Goal: Information Seeking & Learning: Learn about a topic

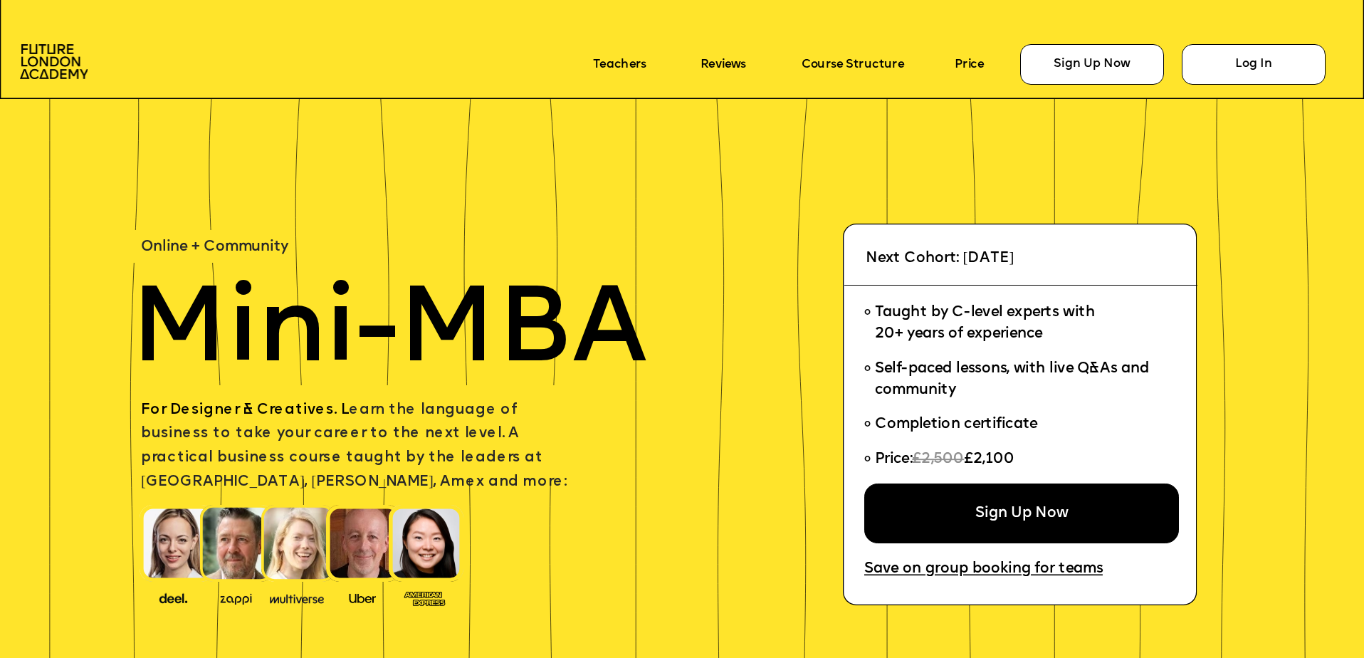
click at [887, 20] on icon at bounding box center [682, 46] width 1364 height 105
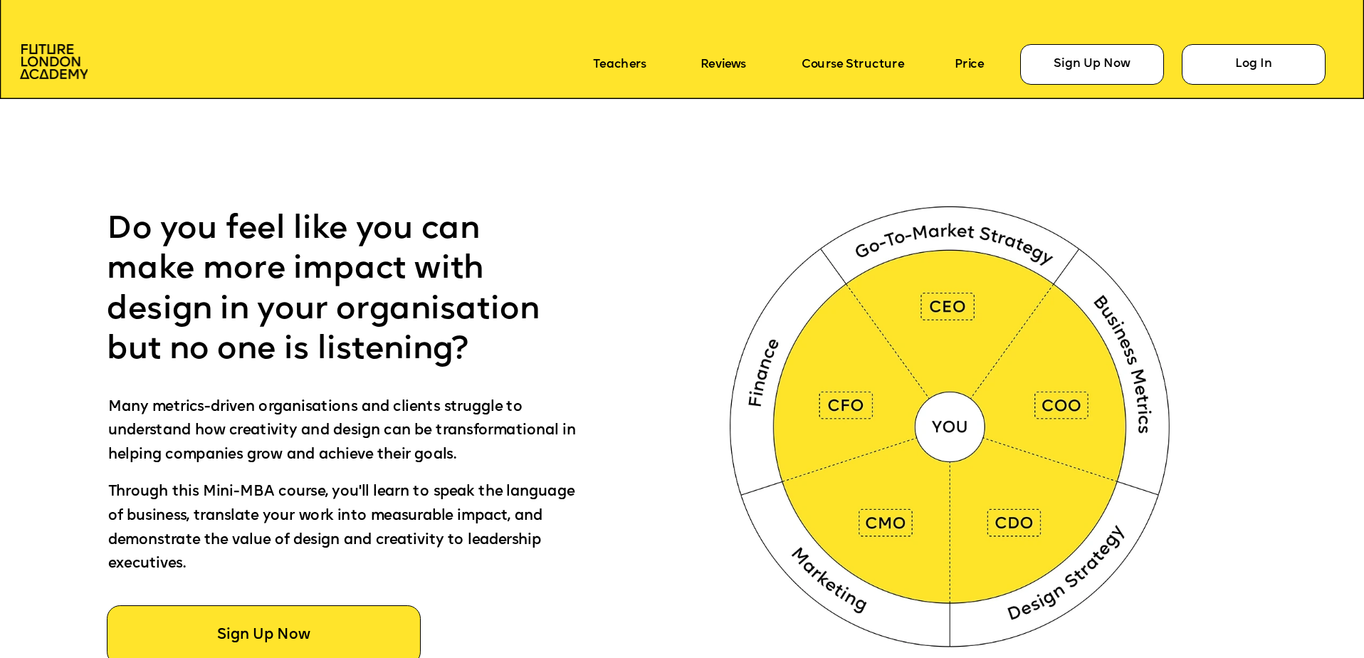
scroll to position [854, 0]
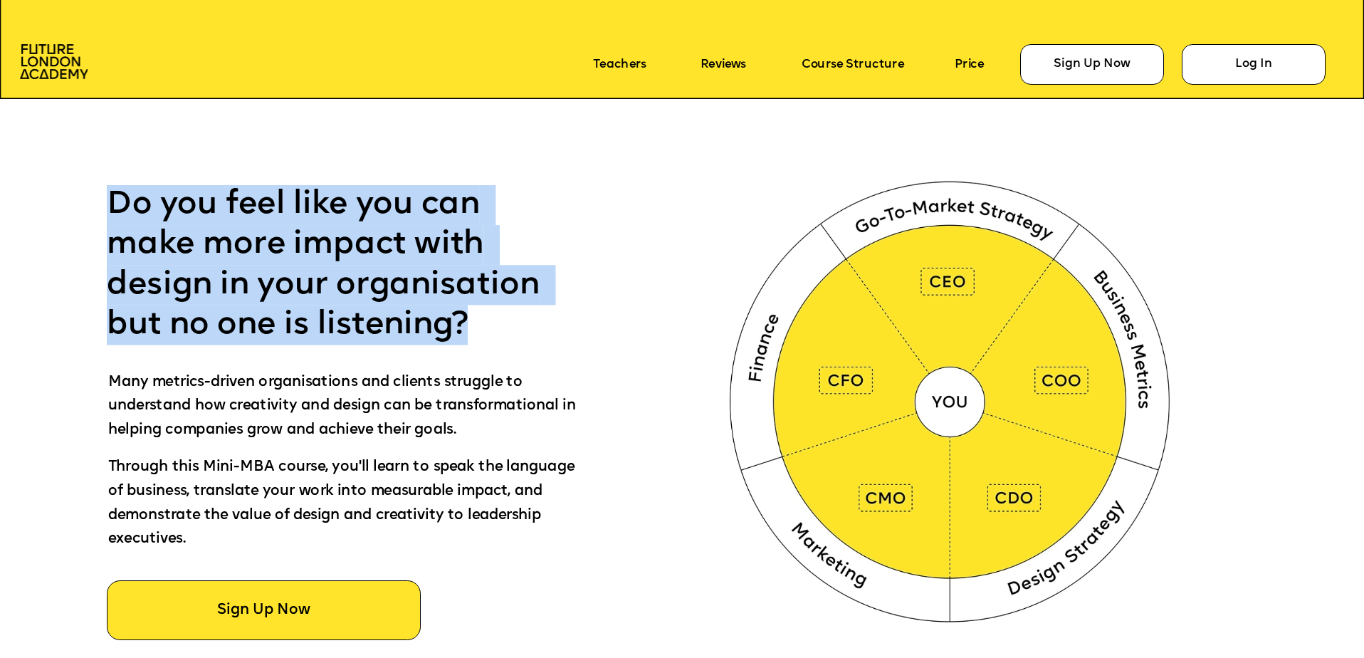
drag, startPoint x: 111, startPoint y: 204, endPoint x: 512, endPoint y: 329, distance: 419.8
click at [512, 329] on p "Do you feel like you can make more impact with design in your organisation but …" at bounding box center [337, 265] width 461 height 160
drag, startPoint x: 512, startPoint y: 329, endPoint x: 460, endPoint y: 322, distance: 52.5
copy span "Do you feel like you can make more impact with design in your organisation but …"
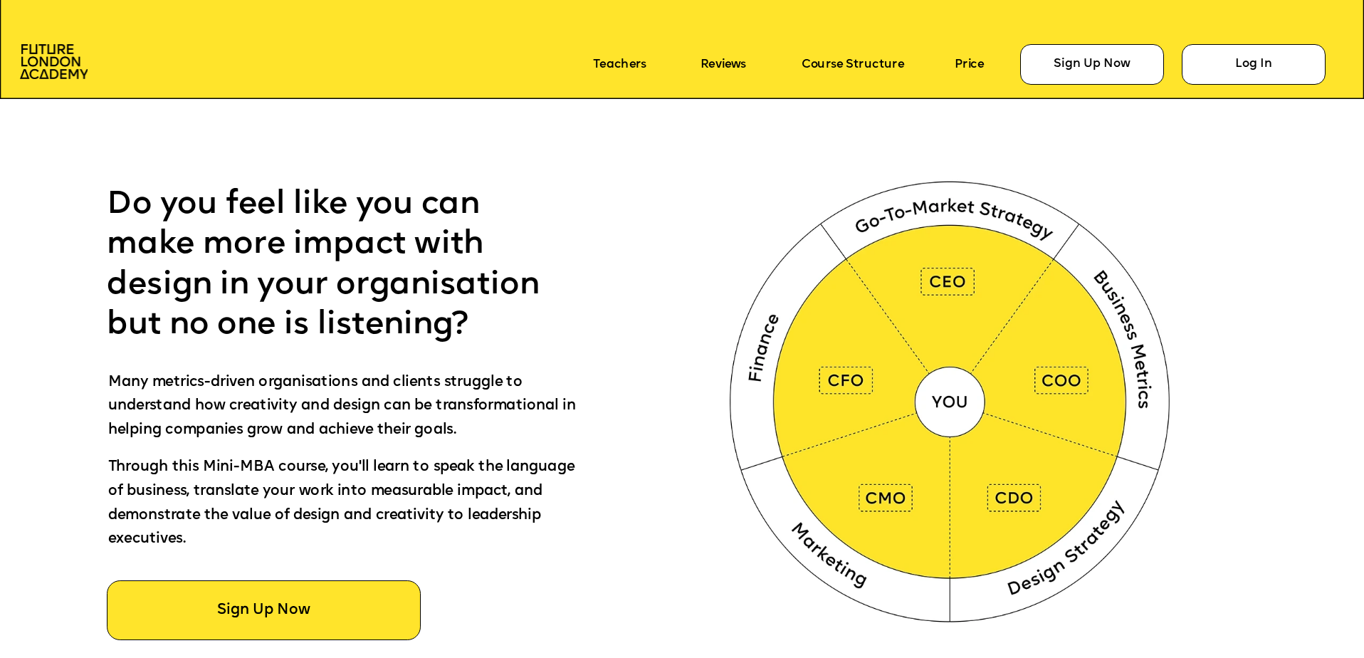
click at [657, 482] on div at bounding box center [752, 412] width 2458 height 869
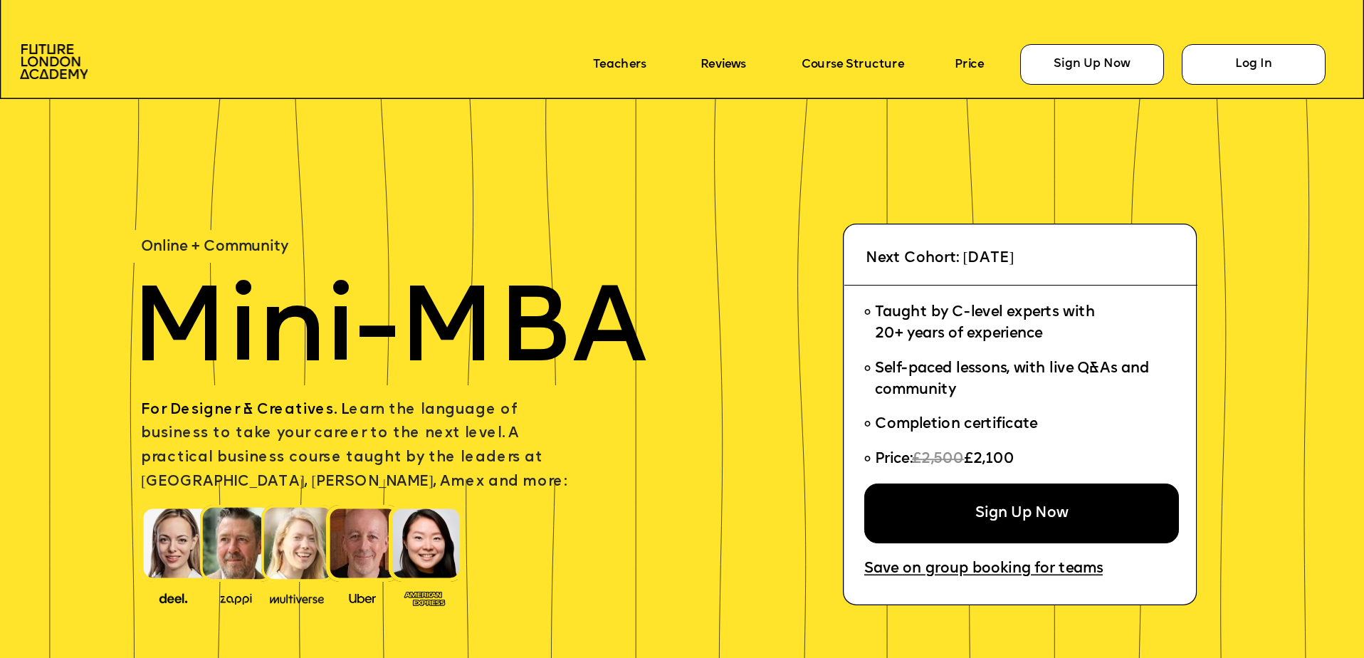
scroll to position [854, 0]
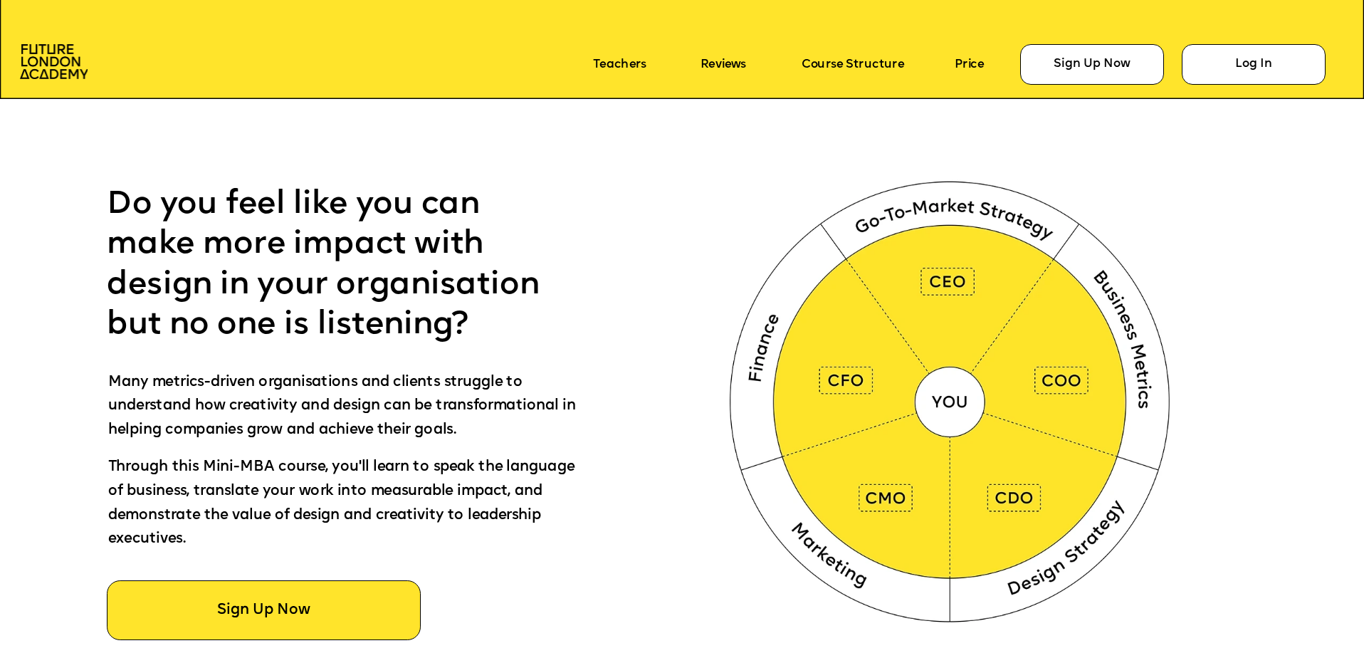
click at [1205, 210] on img at bounding box center [953, 398] width 508 height 510
